Goal: Communication & Community: Answer question/provide support

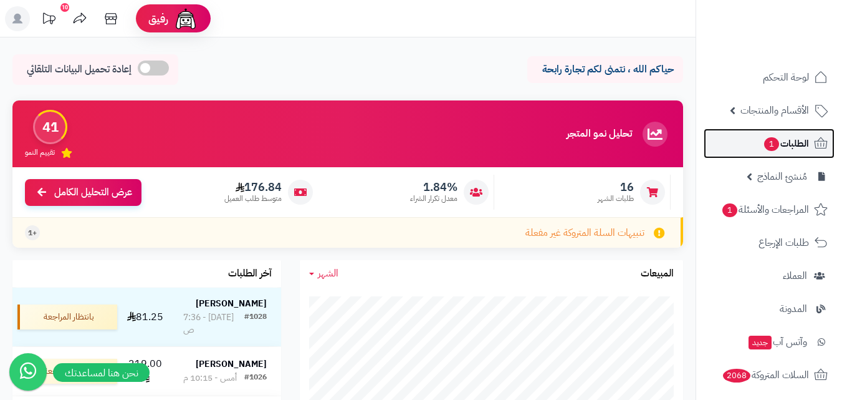
click at [798, 139] on span "الطلبات 1" at bounding box center [786, 143] width 46 height 17
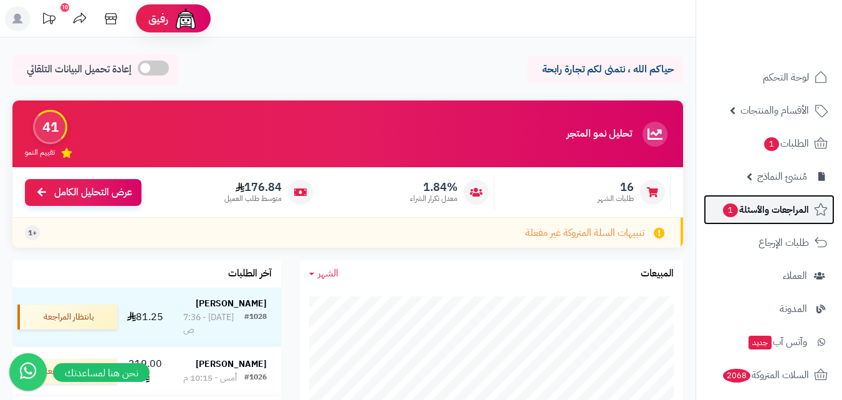
click at [768, 209] on span "المراجعات والأسئلة 1" at bounding box center [765, 209] width 87 height 17
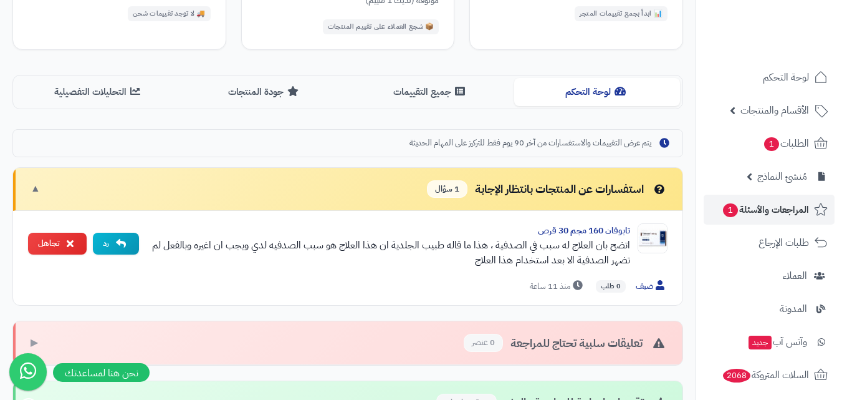
scroll to position [249, 0]
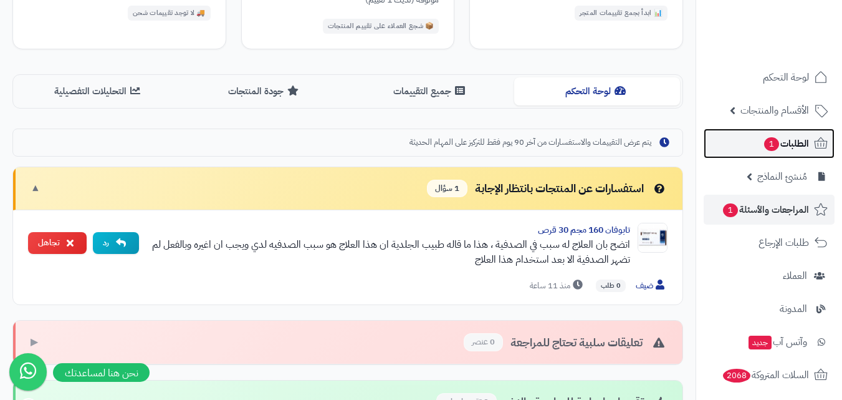
click at [805, 151] on span "الطلبات 1" at bounding box center [786, 143] width 46 height 17
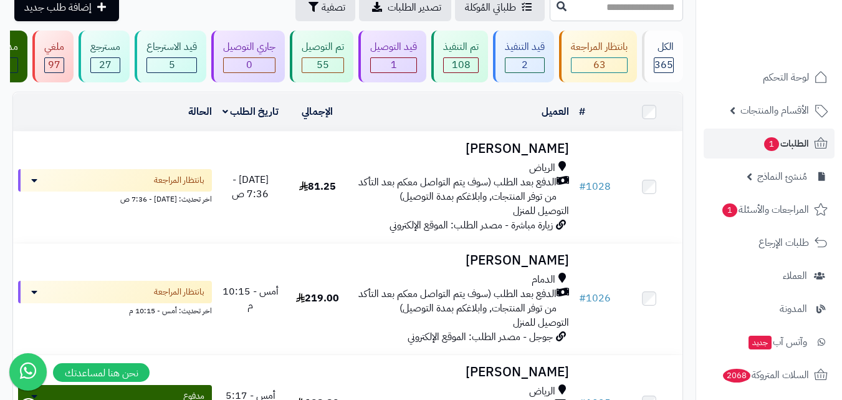
scroll to position [187, 0]
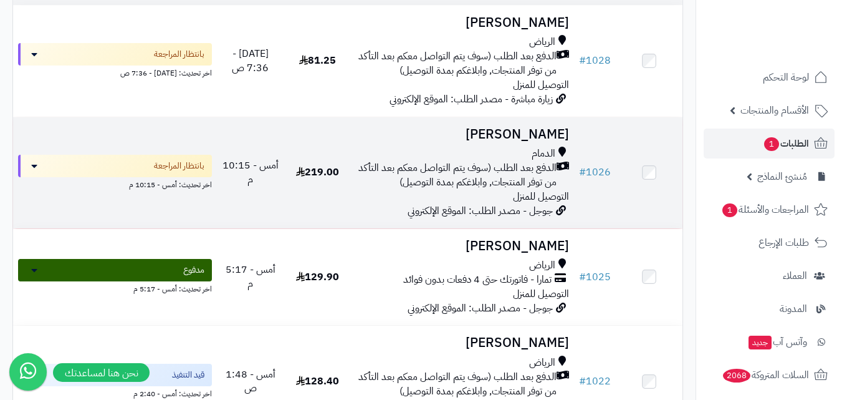
click at [463, 183] on span "الدفع بعد الطلب (سوف يتم التواصل معكم بعد التأكد من توفر المنتجات, وابلاغكم بمد…" at bounding box center [456, 175] width 201 height 29
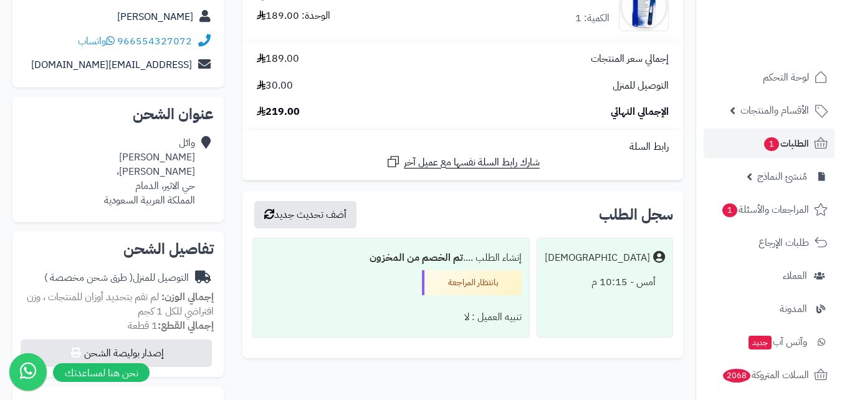
scroll to position [249, 0]
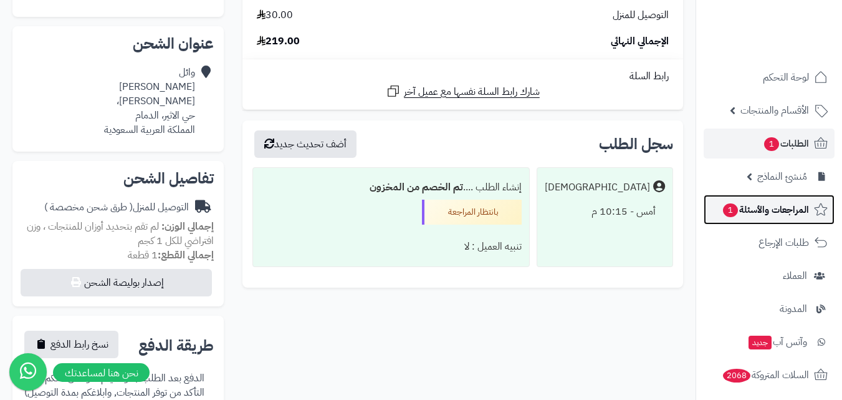
click at [797, 214] on span "المراجعات والأسئلة 1" at bounding box center [765, 209] width 87 height 17
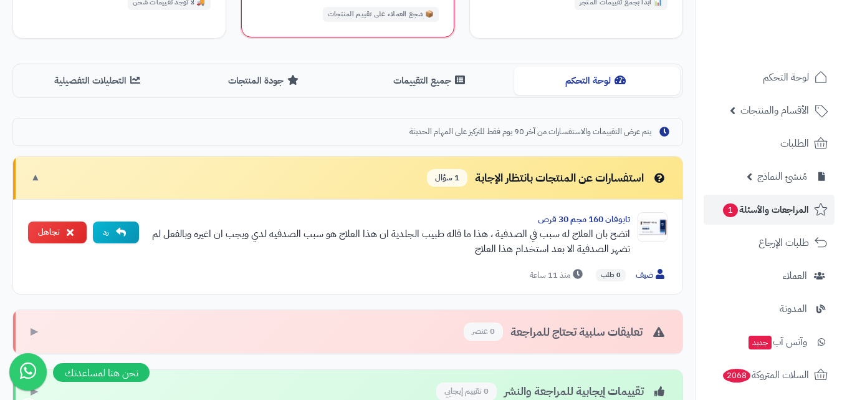
scroll to position [312, 0]
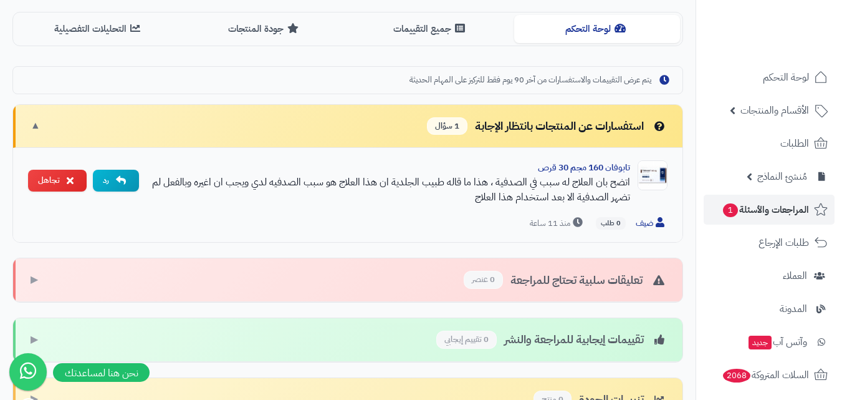
drag, startPoint x: 478, startPoint y: 202, endPoint x: 631, endPoint y: 176, distance: 156.1
click at [631, 176] on div "تابوفان 160 مجم 30 قرص اتضح بان العلاج له سبب في الصدفية ، هذا ما قاله طبيب الج…" at bounding box center [408, 186] width 519 height 52
copy div "اتضح بان العلاج له سبب في الصدفية ، هذا ما قاله طبيب الجلدية ان هذا العلاج هو س…"
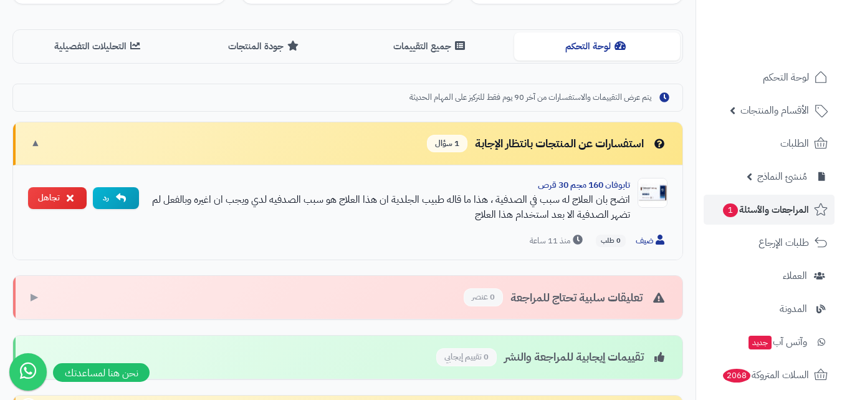
scroll to position [311, 0]
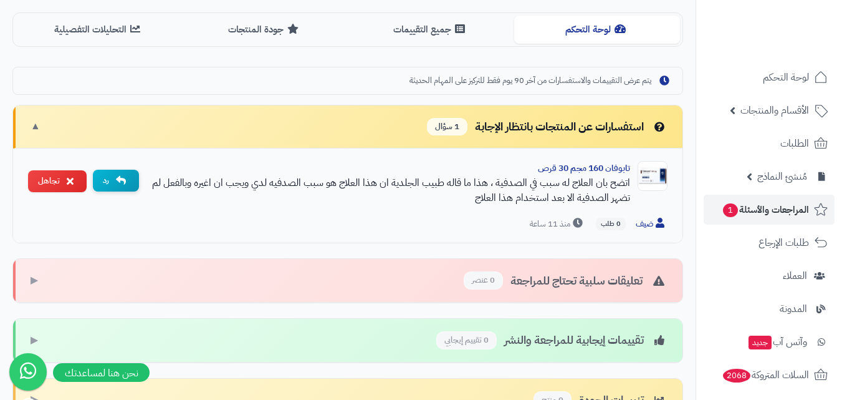
click at [123, 183] on icon "button" at bounding box center [121, 180] width 10 height 10
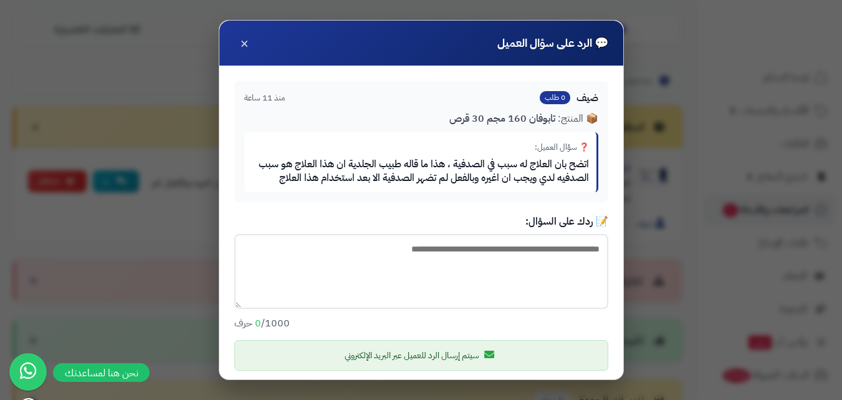
paste textarea "**********"
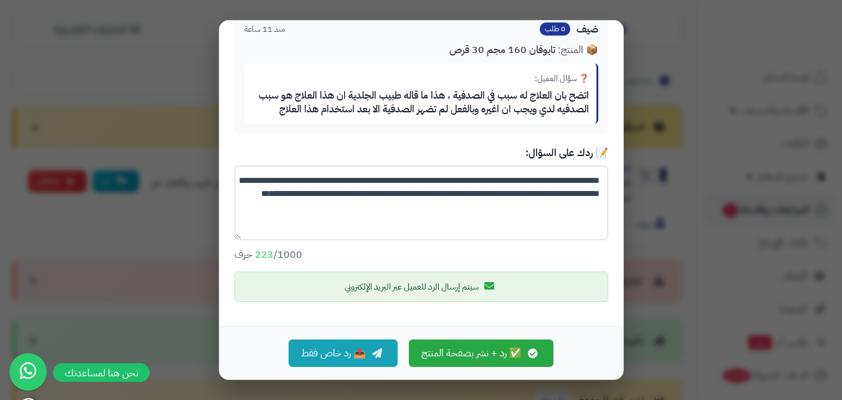
scroll to position [82, 0]
type textarea "**********"
click at [382, 348] on icon "button" at bounding box center [377, 352] width 10 height 10
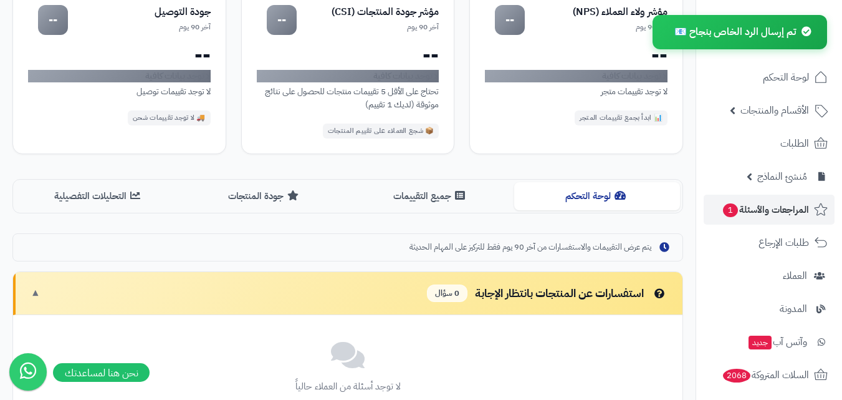
scroll to position [124, 0]
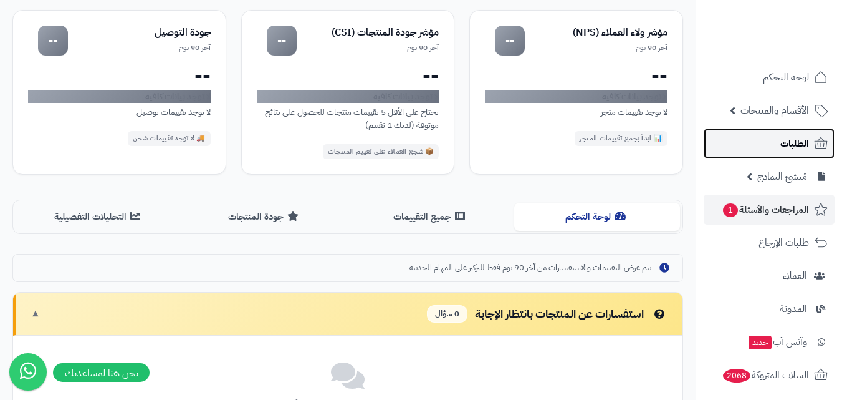
click at [767, 153] on link "الطلبات" at bounding box center [769, 143] width 131 height 30
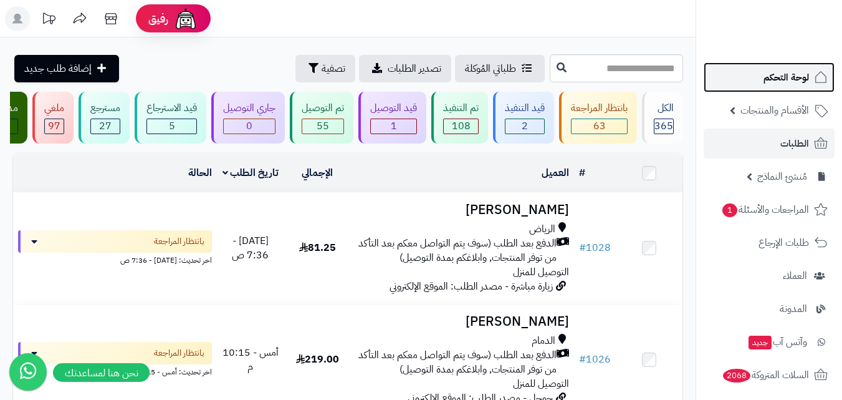
click at [779, 90] on link "لوحة التحكم" at bounding box center [769, 77] width 131 height 30
